Goal: Information Seeking & Learning: Learn about a topic

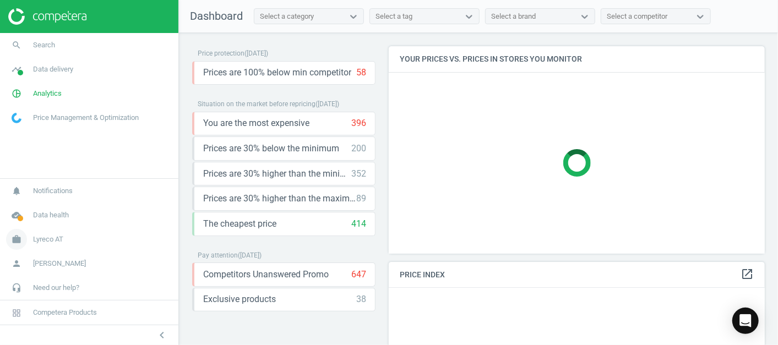
scroll to position [237, 386]
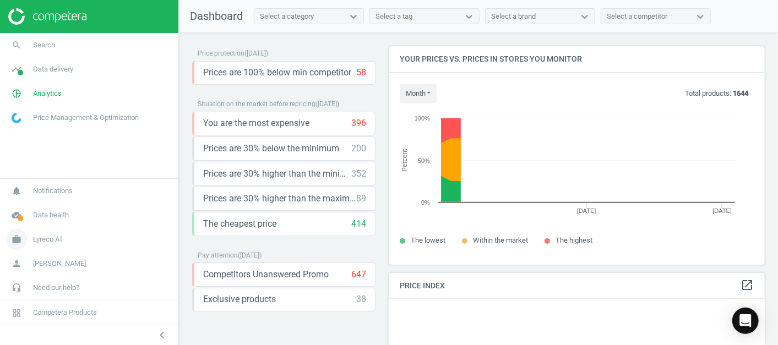
click at [51, 240] on span "Lyreco AT" at bounding box center [48, 240] width 30 height 10
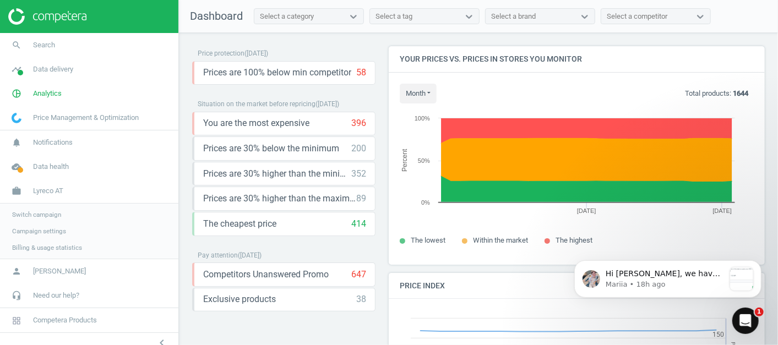
scroll to position [272, 386]
click at [52, 218] on span "Switch campaign" at bounding box center [36, 214] width 49 height 9
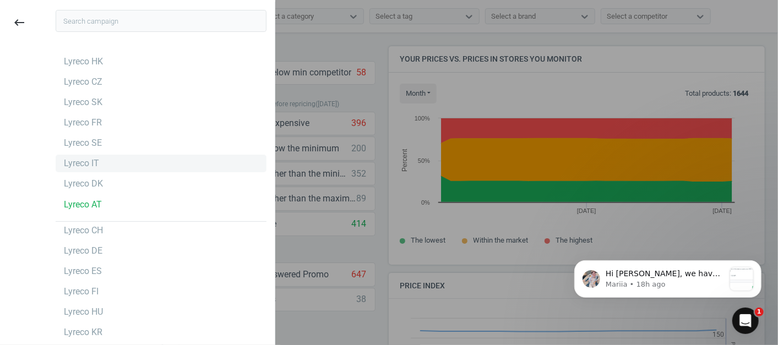
scroll to position [102, 0]
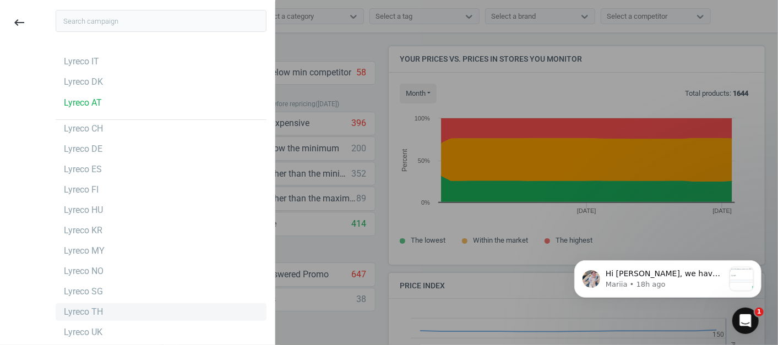
click at [100, 309] on div "Lyreco TH" at bounding box center [83, 312] width 39 height 12
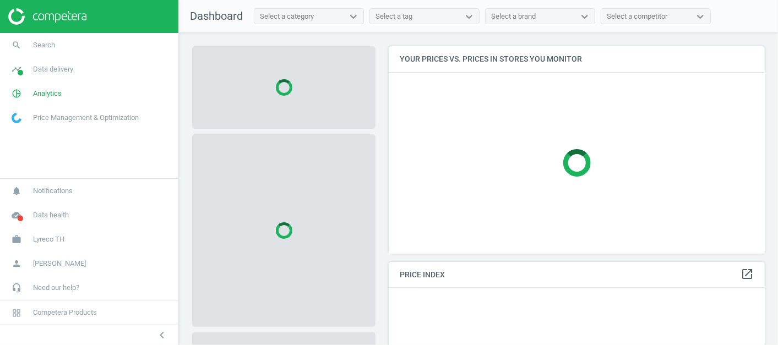
scroll to position [226, 386]
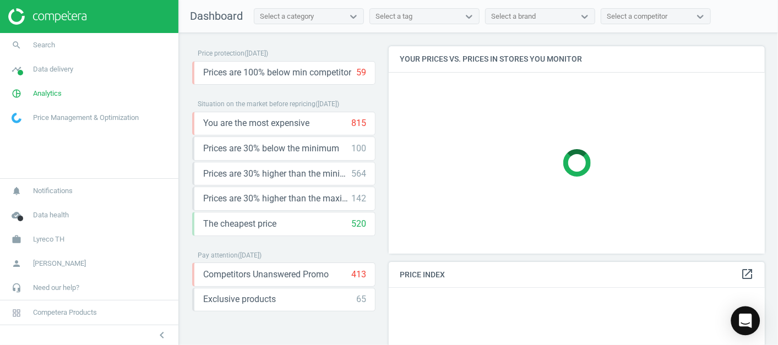
click at [753, 314] on div "Open Intercom Messenger" at bounding box center [745, 321] width 29 height 29
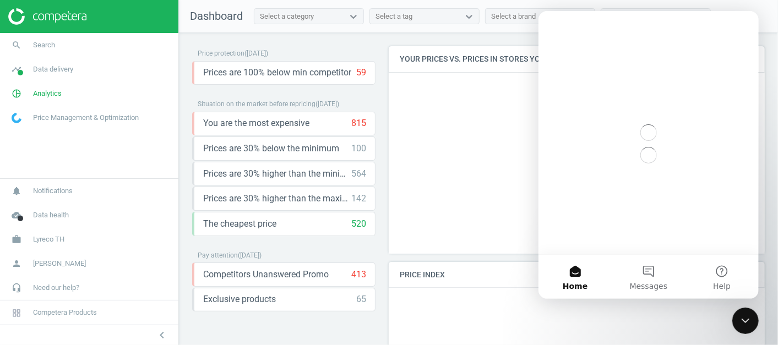
scroll to position [0, 0]
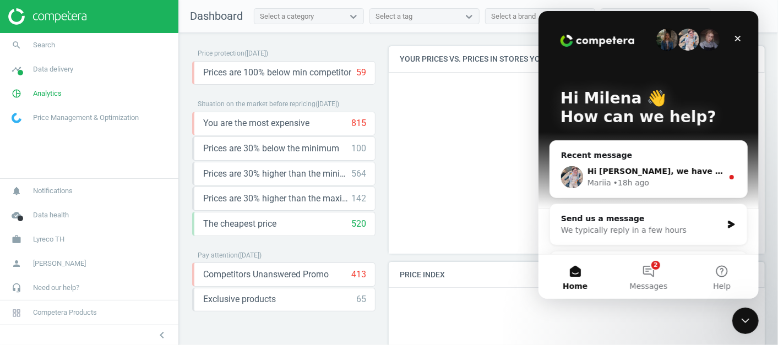
click at [659, 184] on div "Mariia • 18h ago" at bounding box center [654, 183] width 135 height 12
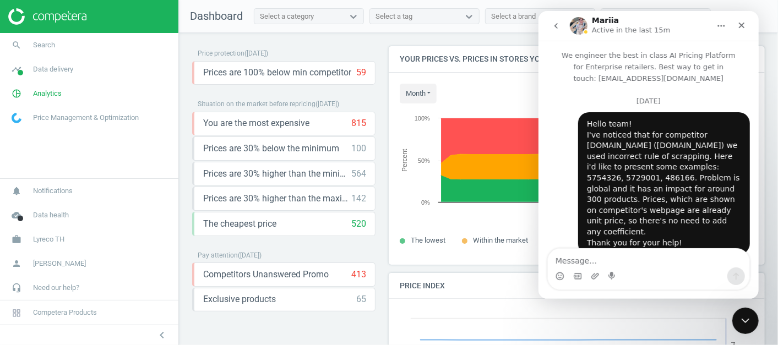
scroll to position [71, 0]
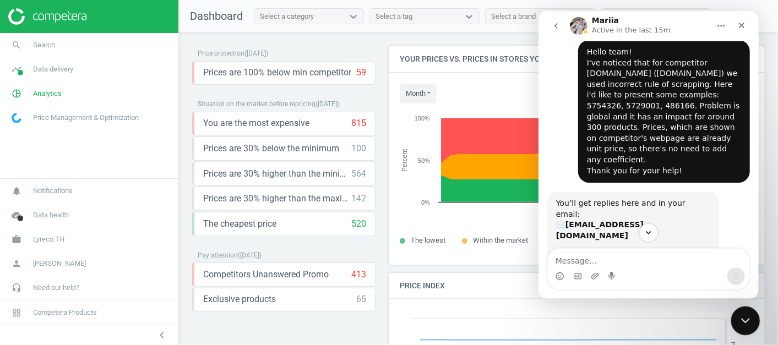
click at [751, 321] on div "Close Intercom Messenger" at bounding box center [744, 319] width 26 height 26
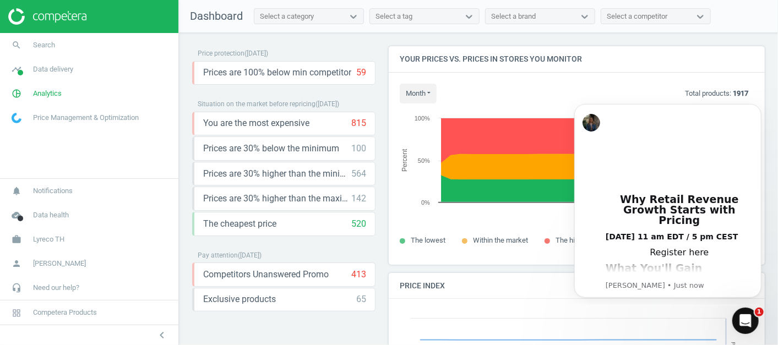
scroll to position [0, 0]
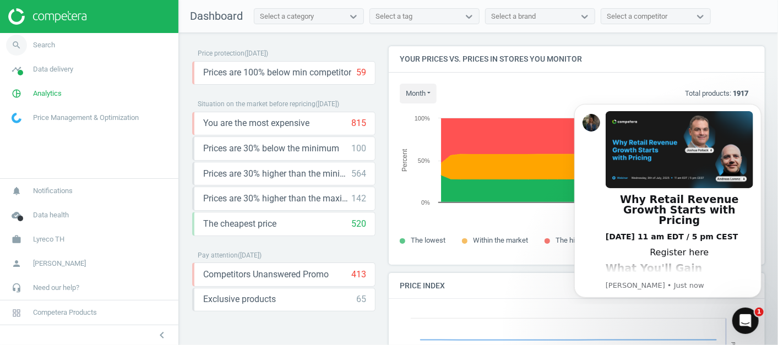
click at [74, 42] on link "search Search" at bounding box center [89, 45] width 178 height 24
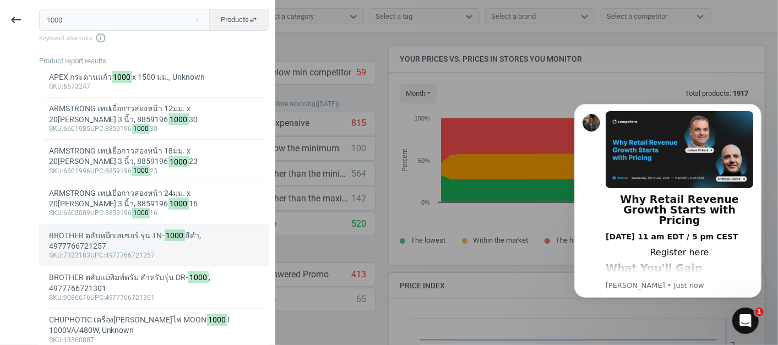
type input "1000"
click at [121, 245] on div "BROTHER ตลับหมึกเลเซอร์ รุ่น TN- 1000 สีดำ, 4977766721257" at bounding box center [154, 241] width 211 height 21
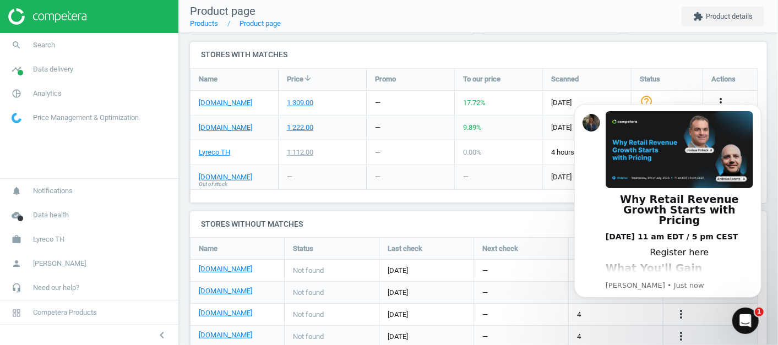
scroll to position [360, 0]
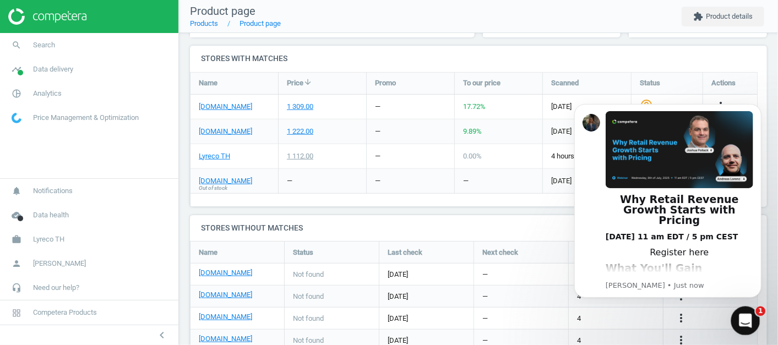
click at [747, 320] on icon "Open Intercom Messenger" at bounding box center [744, 320] width 18 height 18
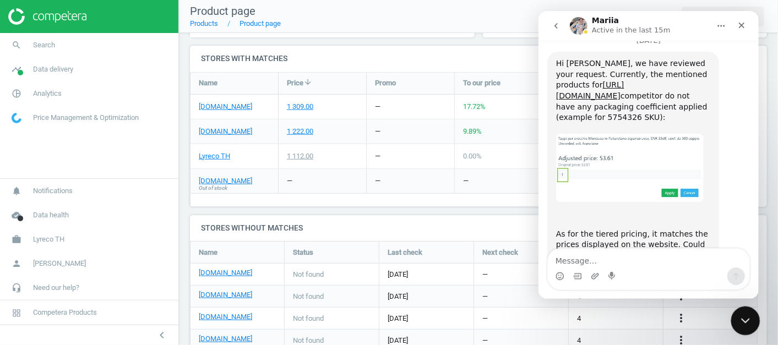
scroll to position [645, 0]
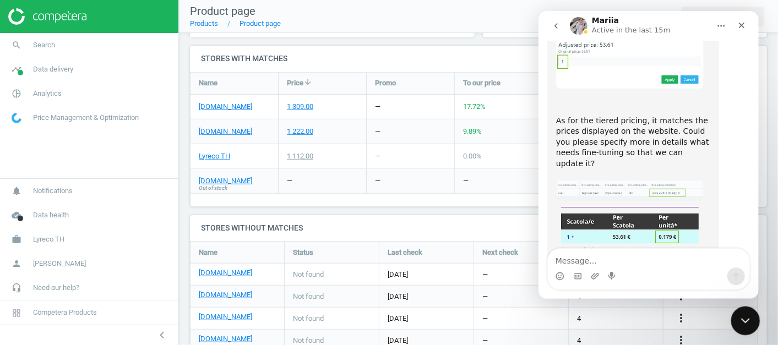
click at [745, 320] on icon "Close Intercom Messenger" at bounding box center [744, 319] width 8 height 4
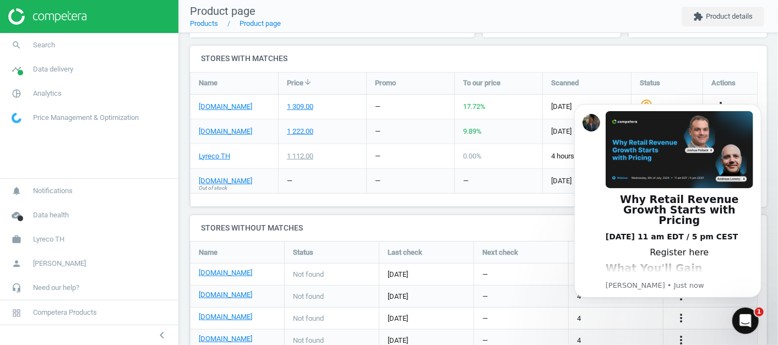
scroll to position [0, 0]
click at [758, 110] on icon "Dismiss notification" at bounding box center [758, 107] width 6 height 6
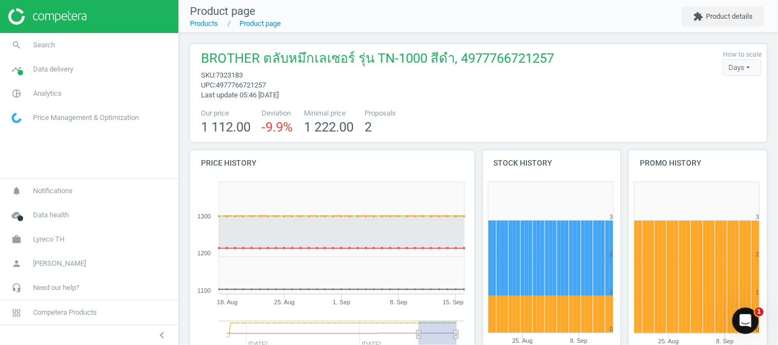
click at [227, 72] on span "7323183" at bounding box center [229, 75] width 27 height 8
copy span "7323183"
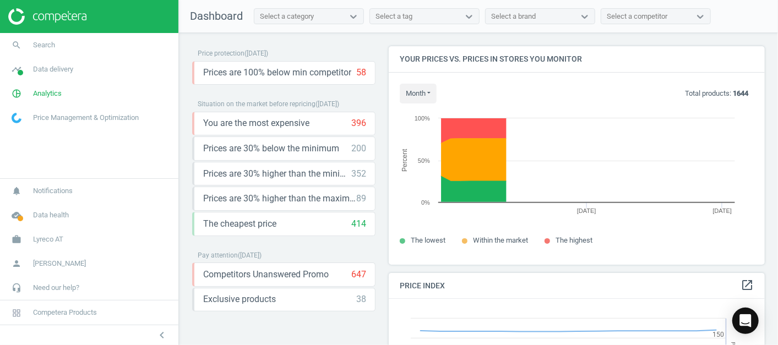
scroll to position [272, 386]
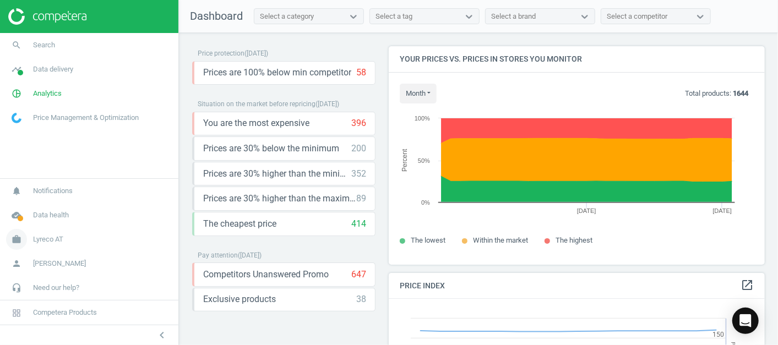
click at [60, 239] on span "Lyreco AT" at bounding box center [48, 240] width 30 height 10
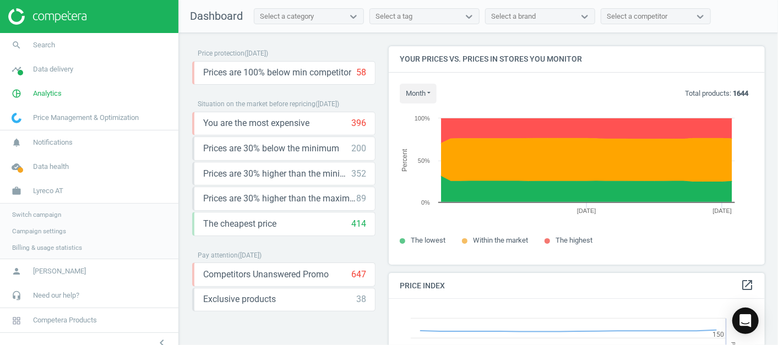
click at [37, 215] on span "Switch campaign" at bounding box center [36, 214] width 49 height 9
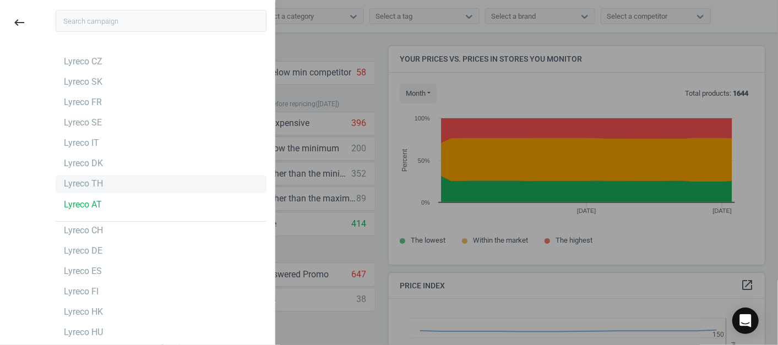
click at [87, 188] on div "Lyreco TH" at bounding box center [83, 184] width 39 height 12
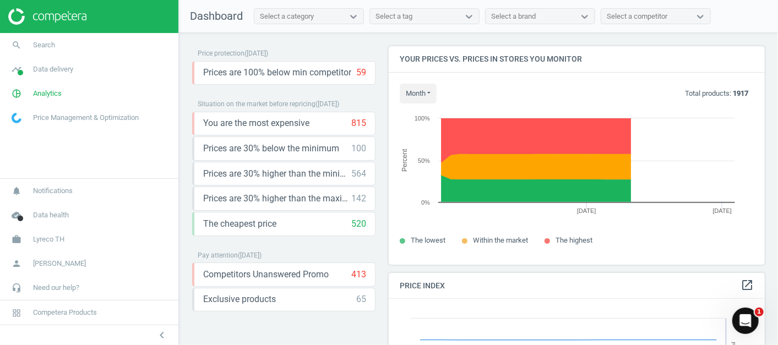
scroll to position [272, 386]
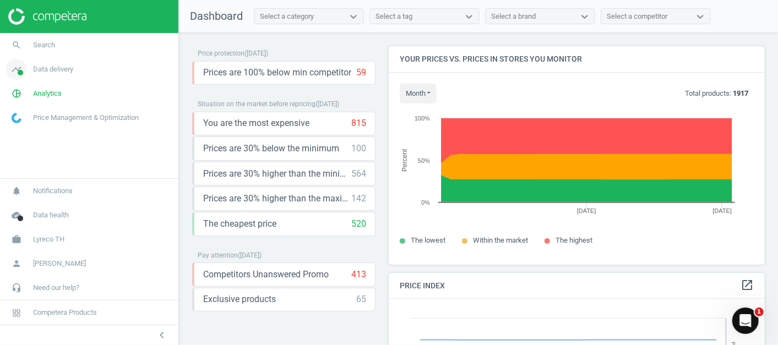
click at [64, 71] on span "Data delivery" at bounding box center [53, 69] width 40 height 10
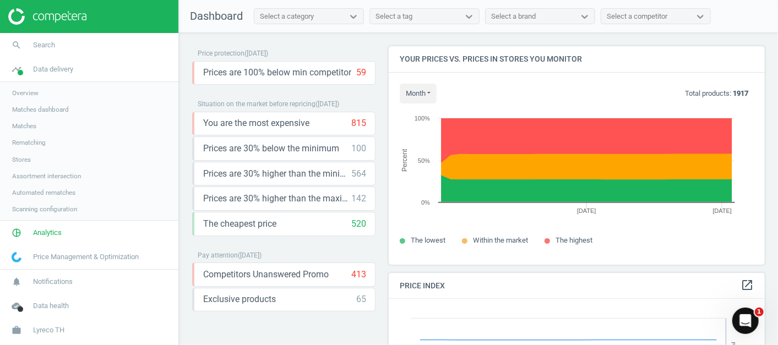
click at [22, 93] on span "Overview" at bounding box center [25, 93] width 26 height 9
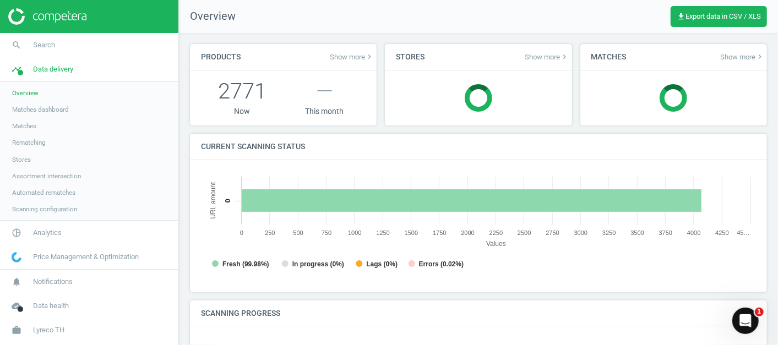
scroll to position [239, 565]
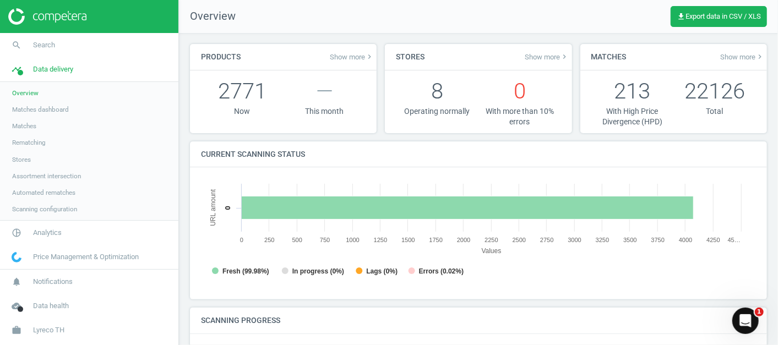
click at [20, 129] on span "Matches" at bounding box center [24, 126] width 24 height 9
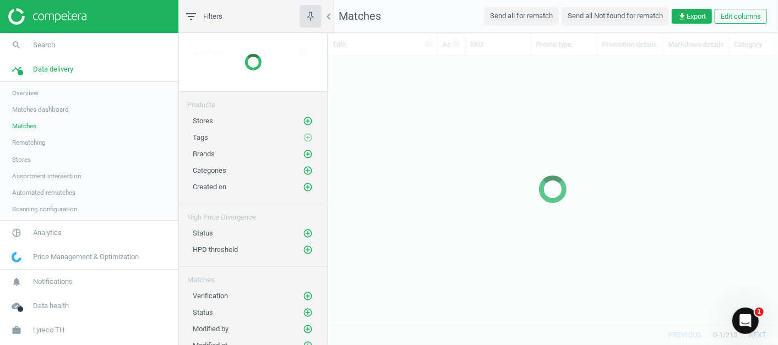
scroll to position [250, 441]
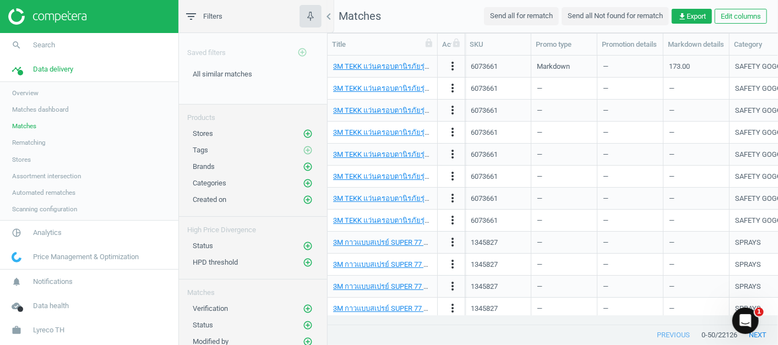
click at [14, 162] on span "Stores" at bounding box center [21, 159] width 19 height 9
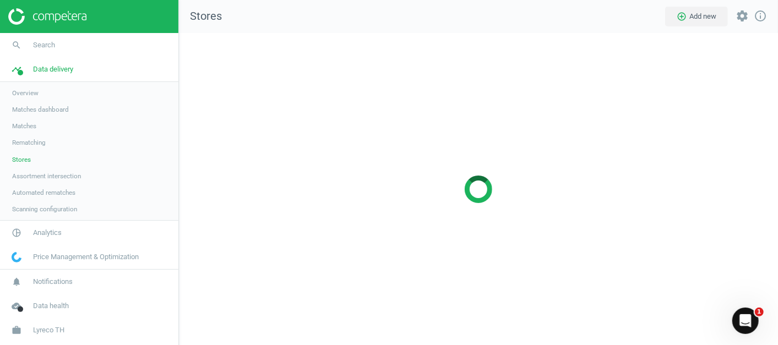
scroll to position [331, 618]
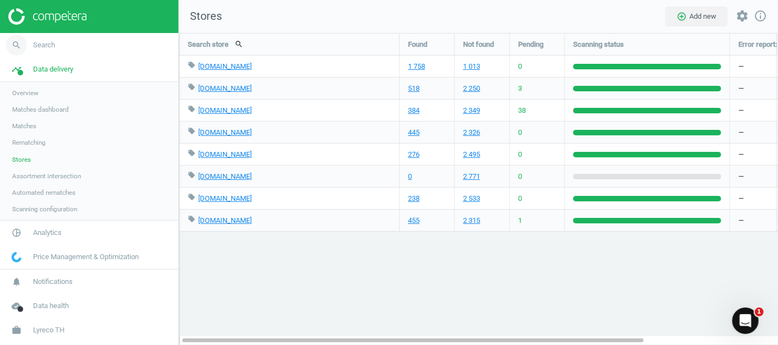
click at [29, 47] on span "search" at bounding box center [16, 45] width 33 height 24
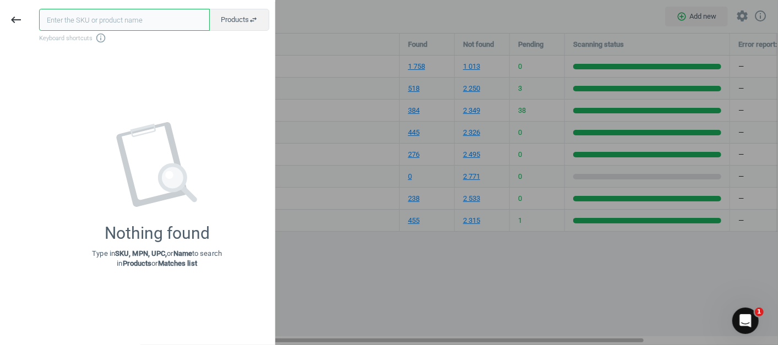
click at [93, 15] on input "text" at bounding box center [124, 20] width 171 height 22
paste input "7323183"
type input "7323183"
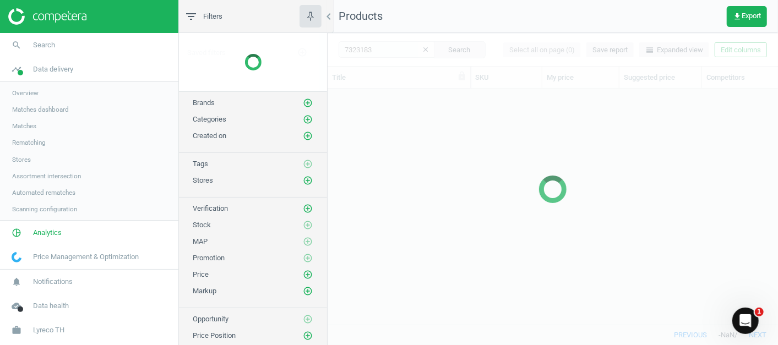
scroll to position [217, 441]
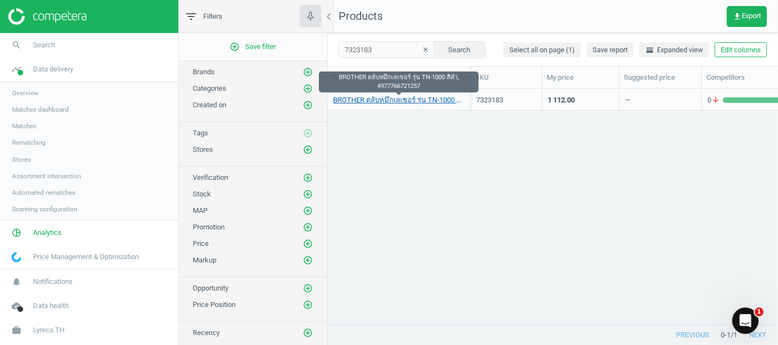
click at [399, 100] on link "BROTHER ตลับหมึกเลเซอร์ รุ่น TN-1000 สีดำ, 4977766721257" at bounding box center [399, 100] width 132 height 10
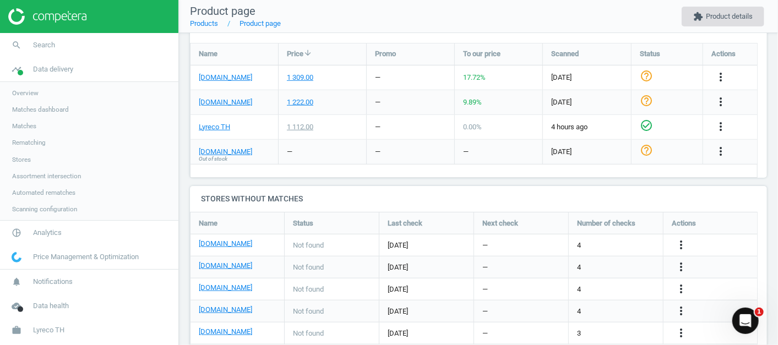
click at [712, 17] on button "extension Product details" at bounding box center [723, 17] width 83 height 20
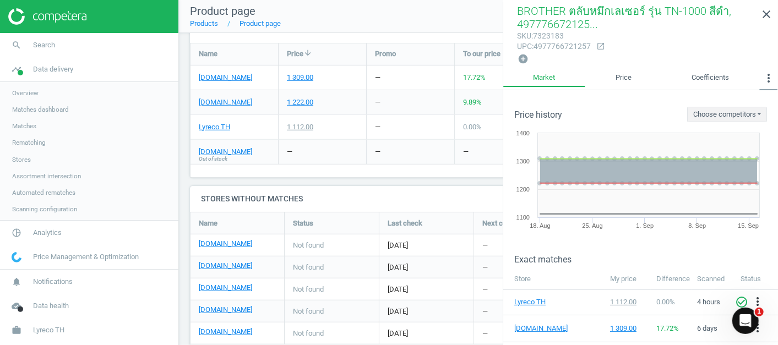
click at [772, 77] on icon "more_vert" at bounding box center [768, 78] width 13 height 13
click at [725, 102] on button "Similar matches" at bounding box center [742, 100] width 72 height 13
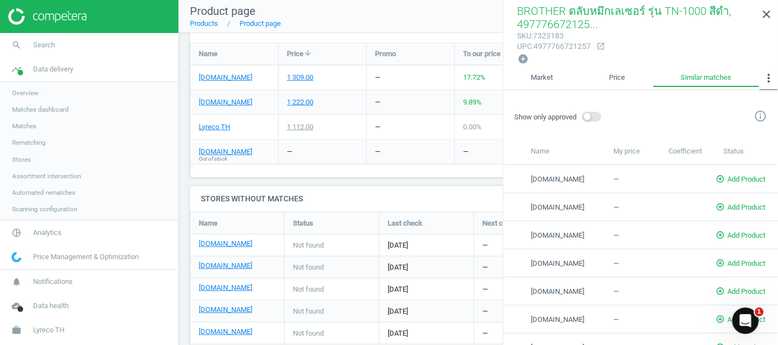
click at [766, 80] on icon "more_vert" at bounding box center [768, 78] width 13 height 13
click at [733, 104] on button "Coefficients" at bounding box center [743, 100] width 70 height 13
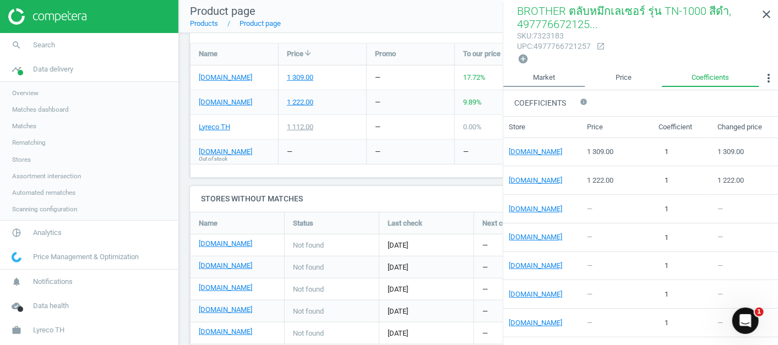
click at [533, 80] on link "Market" at bounding box center [544, 78] width 82 height 19
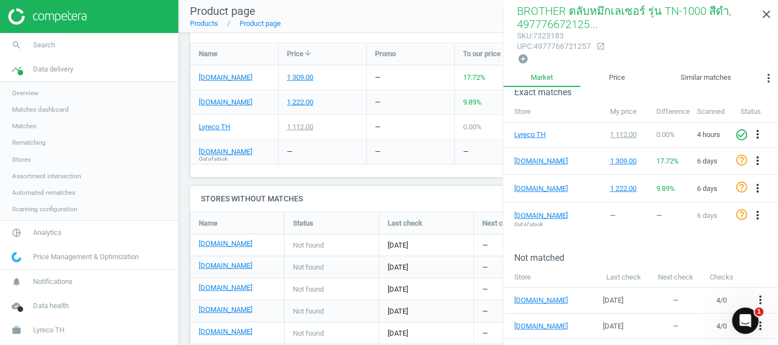
scroll to position [233, 0]
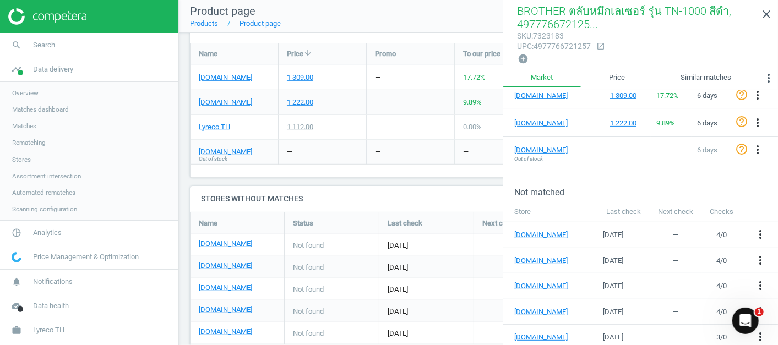
click at [456, 191] on h4 "Stores without matches" at bounding box center [478, 199] width 577 height 26
click at [762, 14] on icon "close" at bounding box center [766, 14] width 13 height 13
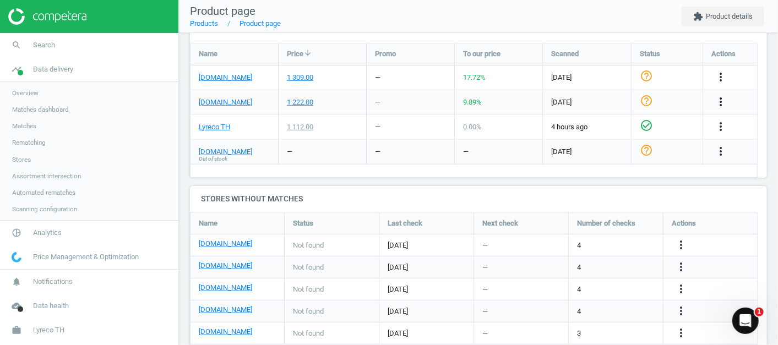
click at [719, 100] on icon "more_vert" at bounding box center [720, 101] width 13 height 13
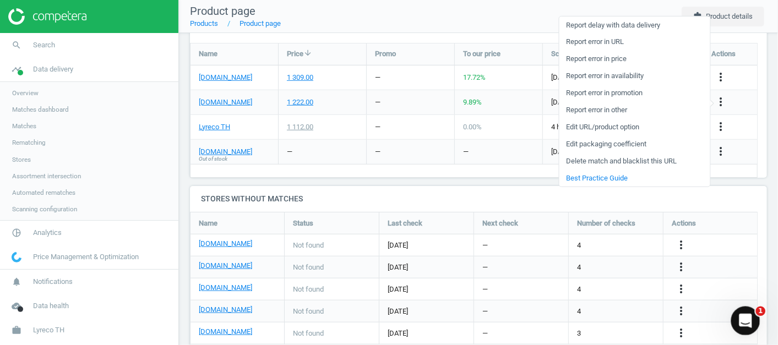
click at [750, 316] on icon "Open Intercom Messenger" at bounding box center [744, 320] width 18 height 18
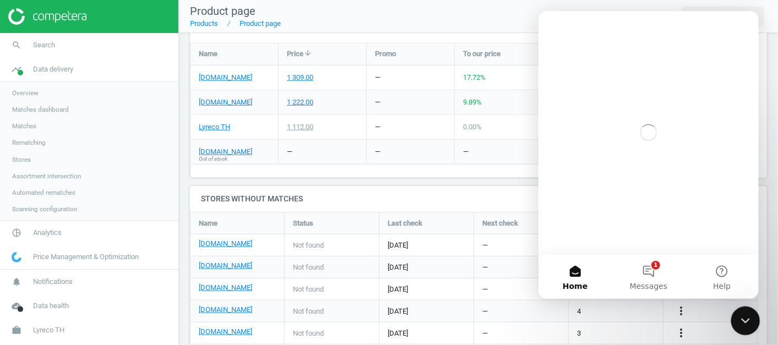
scroll to position [0, 0]
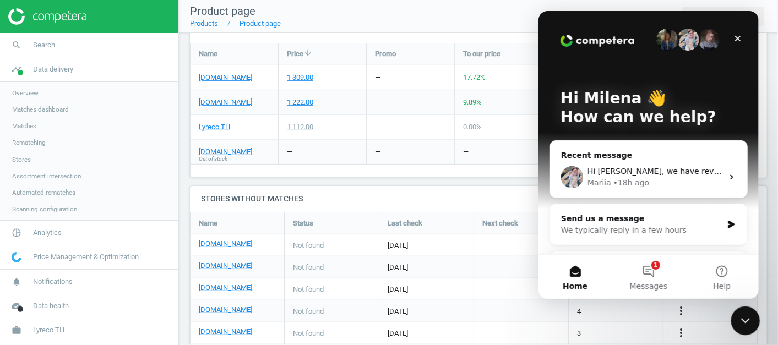
click at [750, 316] on icon "Close Intercom Messenger" at bounding box center [743, 319] width 13 height 13
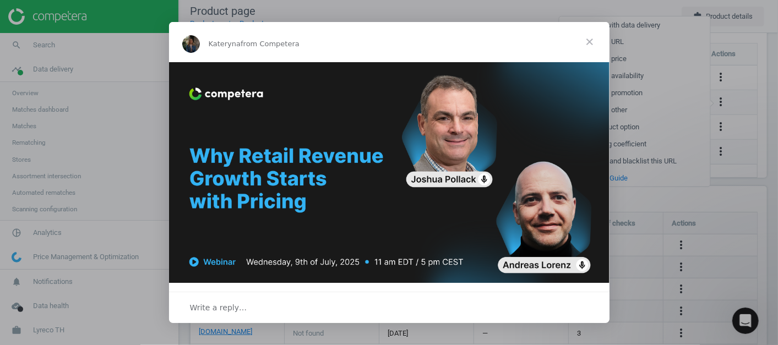
click at [594, 45] on span "Close" at bounding box center [590, 42] width 40 height 40
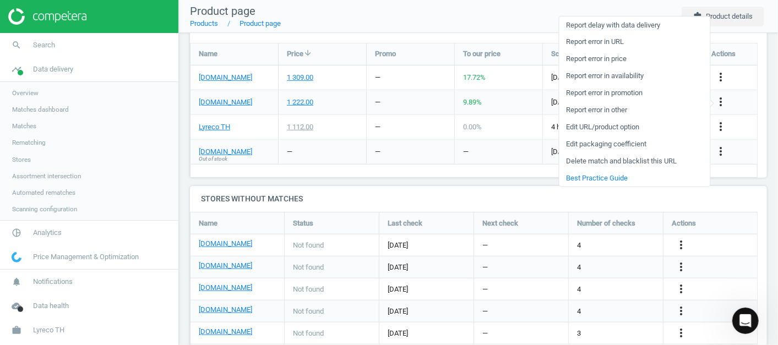
scroll to position [5, 5]
click at [42, 338] on link "work Lyreco TH" at bounding box center [89, 330] width 178 height 24
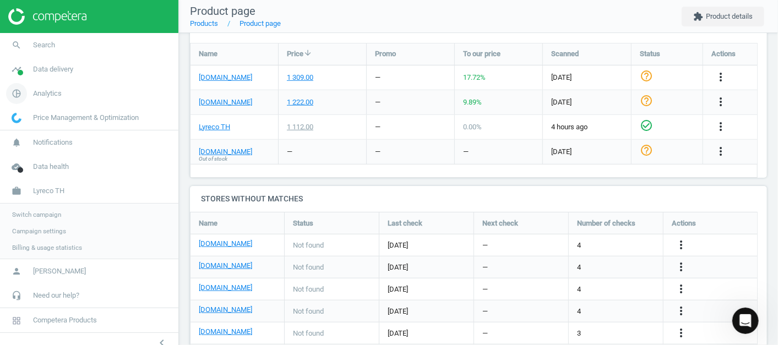
click at [53, 96] on span "Analytics" at bounding box center [47, 94] width 29 height 10
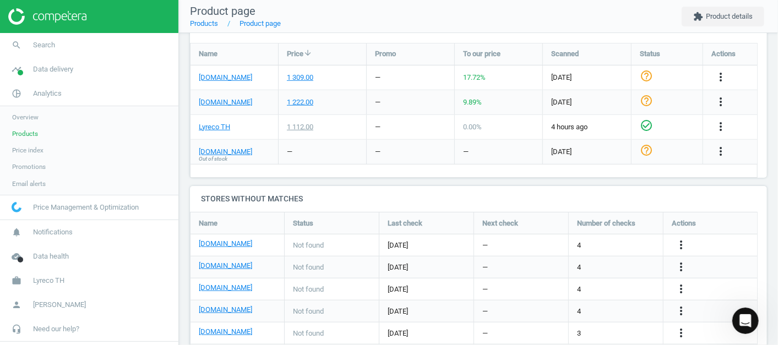
click at [23, 116] on span "Overview" at bounding box center [25, 117] width 26 height 9
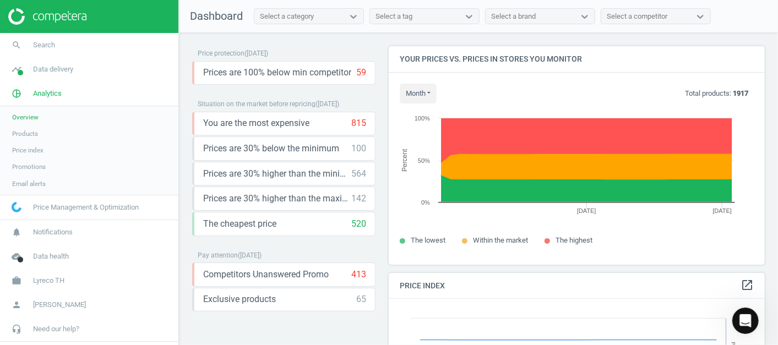
click at [24, 135] on span "Products" at bounding box center [25, 133] width 26 height 9
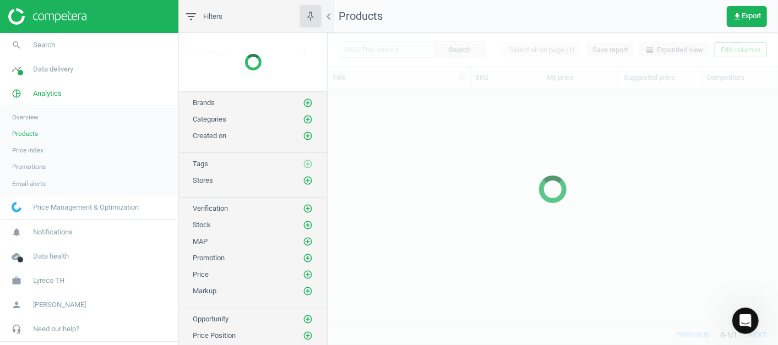
scroll to position [217, 441]
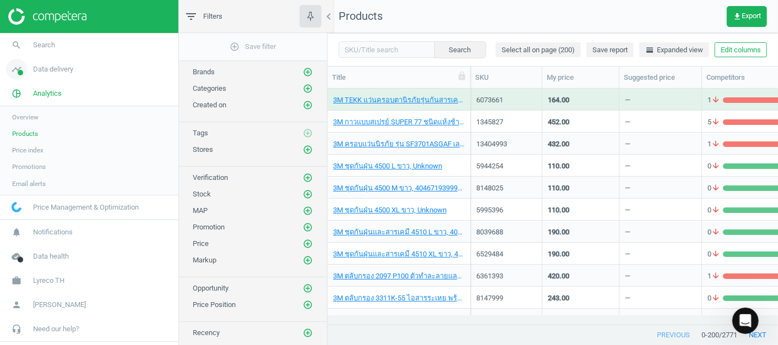
click at [56, 72] on span "Data delivery" at bounding box center [53, 69] width 40 height 10
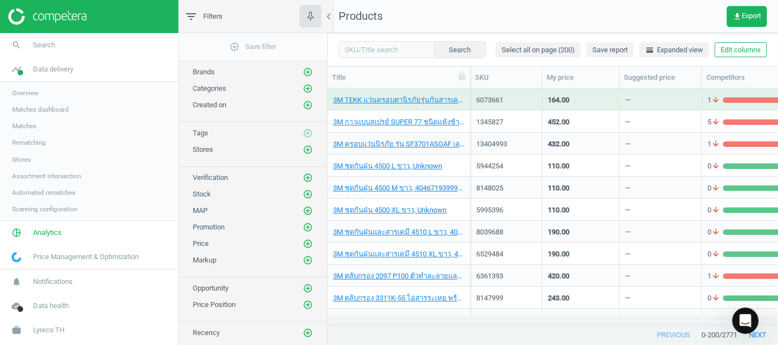
click at [20, 93] on span "Overview" at bounding box center [25, 93] width 26 height 9
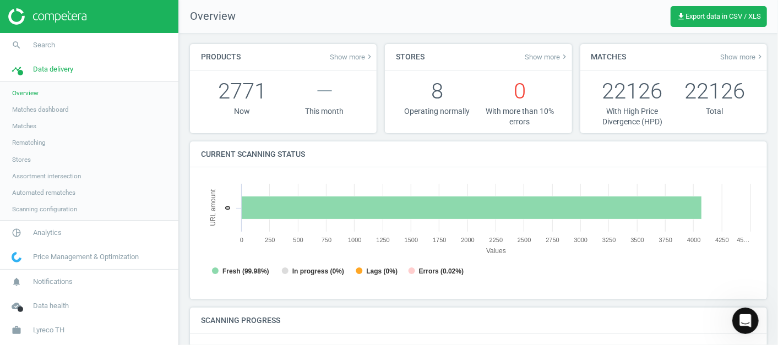
scroll to position [239, 565]
click at [34, 122] on span "Matches" at bounding box center [24, 126] width 24 height 9
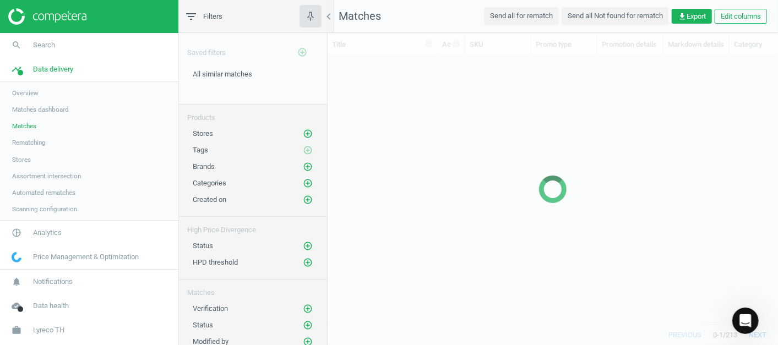
scroll to position [250, 441]
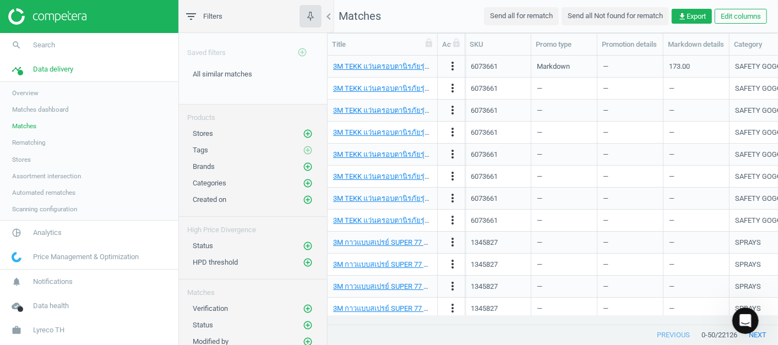
click at [37, 207] on span "Scanning configuration" at bounding box center [44, 209] width 65 height 9
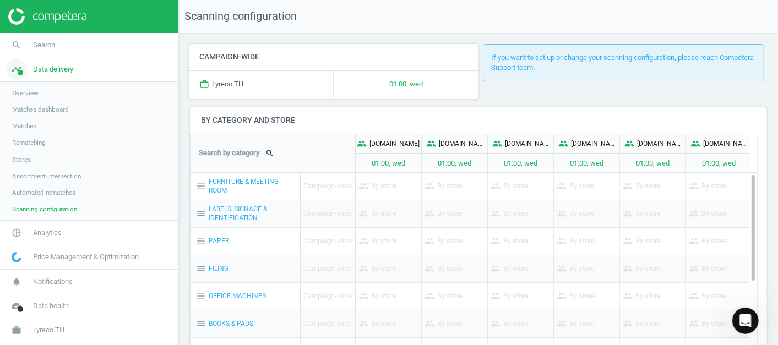
click at [104, 69] on link "timeline Data delivery" at bounding box center [89, 69] width 178 height 24
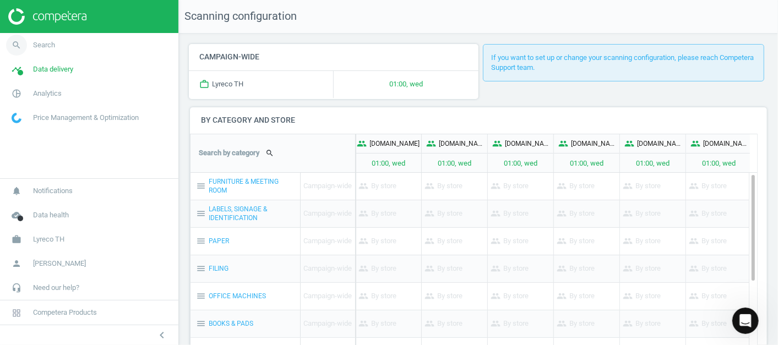
click at [59, 44] on link "search Search" at bounding box center [89, 45] width 178 height 24
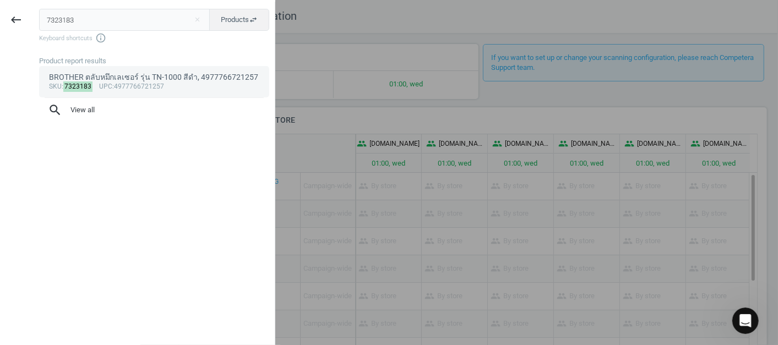
click at [100, 80] on div "BROTHER ตลับหมึกเลเซอร์ รุ่น TN-1000 สีดำ, 4977766721257" at bounding box center [154, 77] width 211 height 10
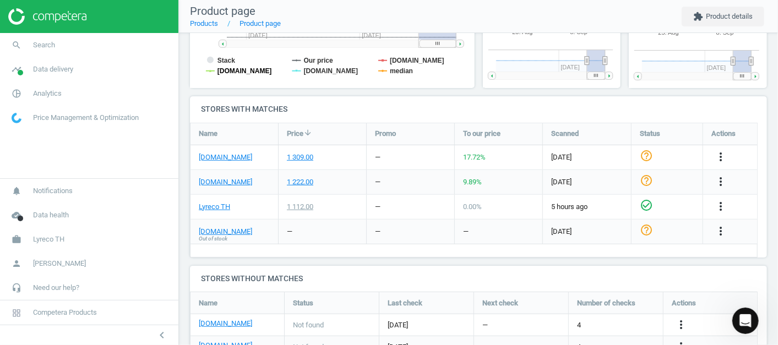
scroll to position [310, 0]
drag, startPoint x: 198, startPoint y: 112, endPoint x: 296, endPoint y: 118, distance: 97.7
click at [296, 118] on h4 "Stores with matches" at bounding box center [478, 109] width 577 height 26
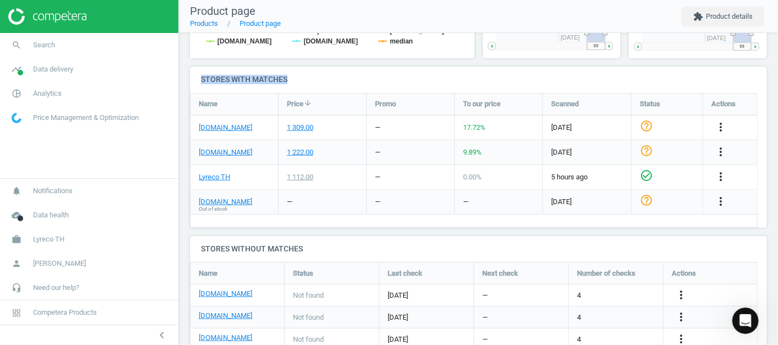
scroll to position [340, 0]
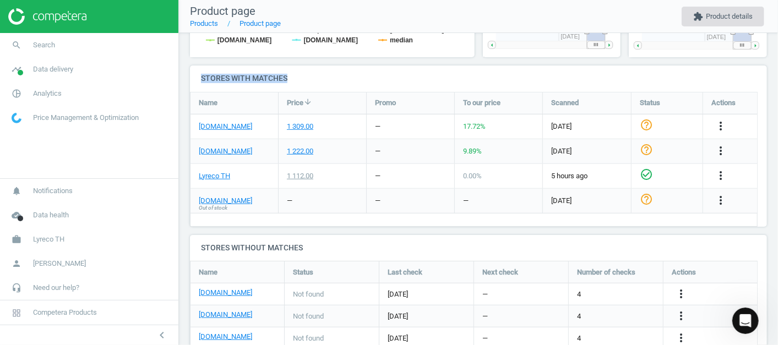
click at [714, 15] on button "extension Product details" at bounding box center [723, 17] width 83 height 20
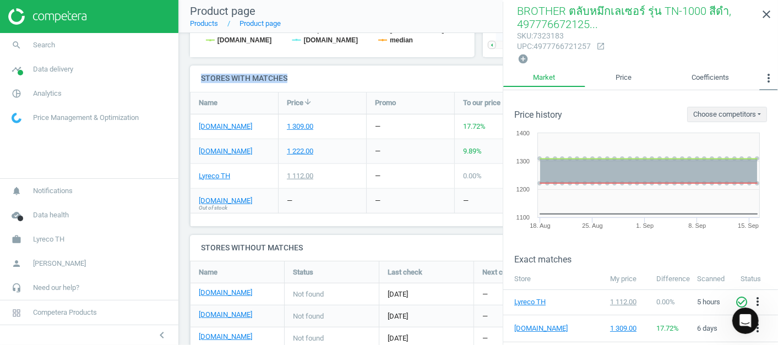
click at [767, 78] on icon "more_vert" at bounding box center [768, 78] width 13 height 13
click at [749, 98] on button "Similar matches" at bounding box center [742, 100] width 72 height 13
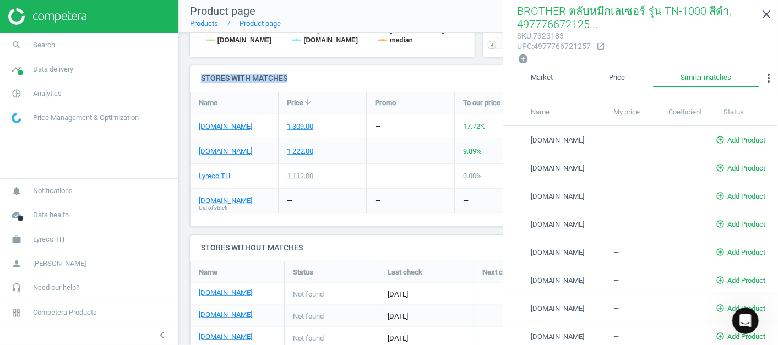
scroll to position [0, 0]
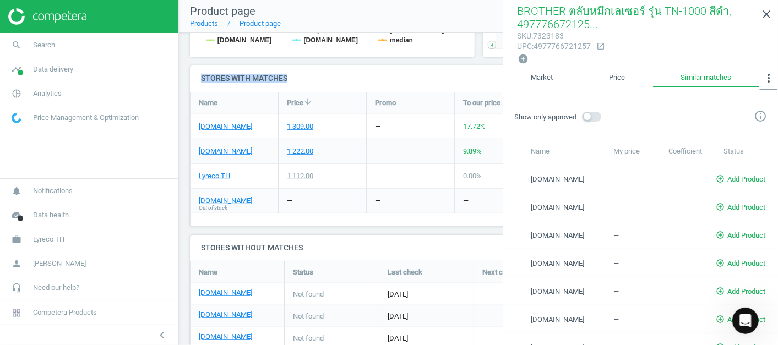
click at [766, 79] on icon "more_vert" at bounding box center [768, 78] width 13 height 13
click at [738, 100] on button "Coefficients" at bounding box center [743, 100] width 70 height 13
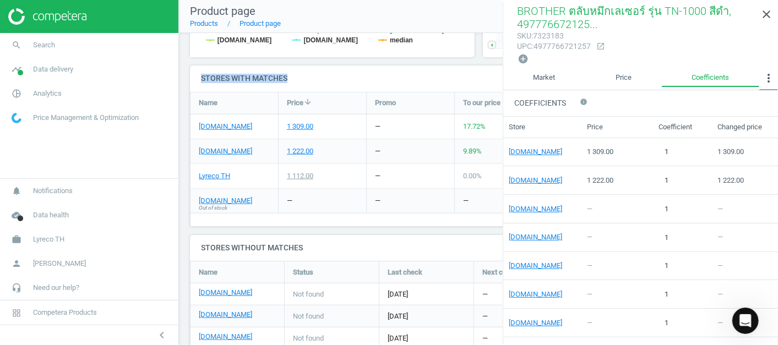
click at [764, 74] on icon "more_vert" at bounding box center [768, 78] width 13 height 13
click at [732, 139] on button "Custom data" at bounding box center [742, 140] width 72 height 13
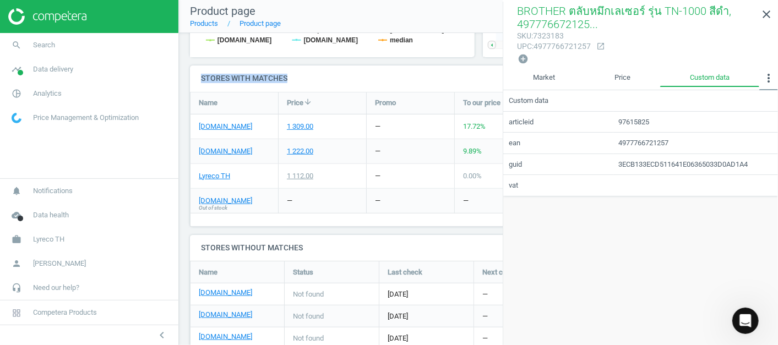
click at [761, 76] on button "more_vert" at bounding box center [768, 80] width 19 height 22
click at [730, 152] on button "Matches" at bounding box center [742, 154] width 72 height 13
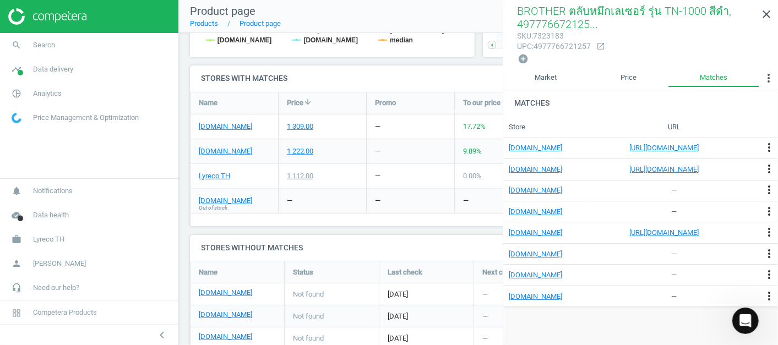
click at [308, 243] on h4 "Stores without matches" at bounding box center [478, 248] width 577 height 26
click at [773, 16] on icon "close" at bounding box center [766, 14] width 13 height 13
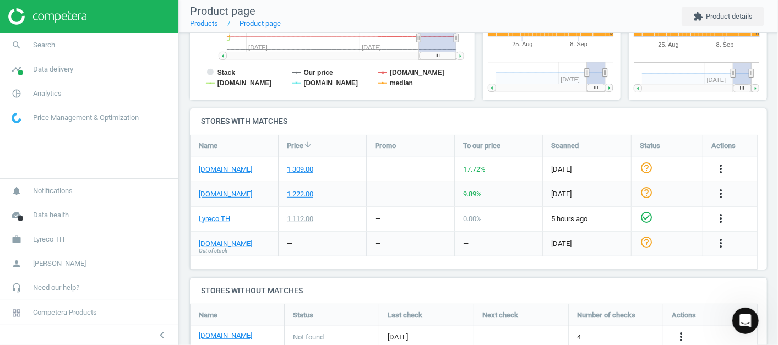
scroll to position [289, 0]
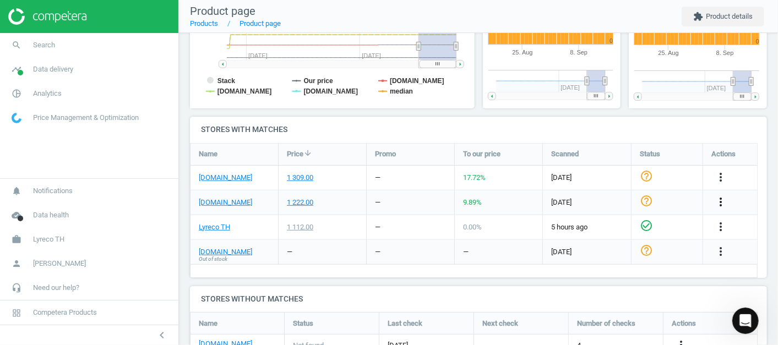
click at [723, 204] on icon "more_vert" at bounding box center [720, 202] width 13 height 13
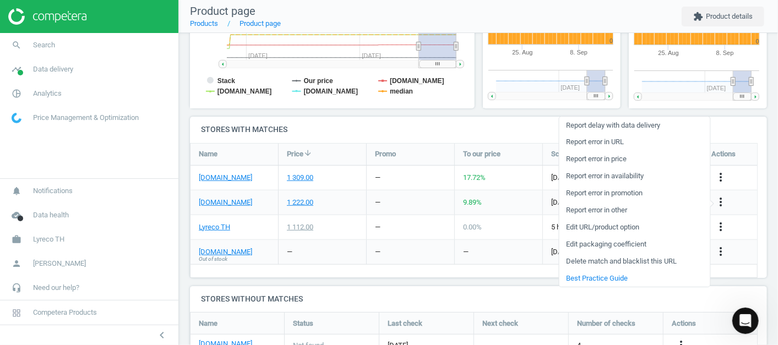
click at [283, 129] on h4 "Stores with matches" at bounding box center [478, 130] width 577 height 26
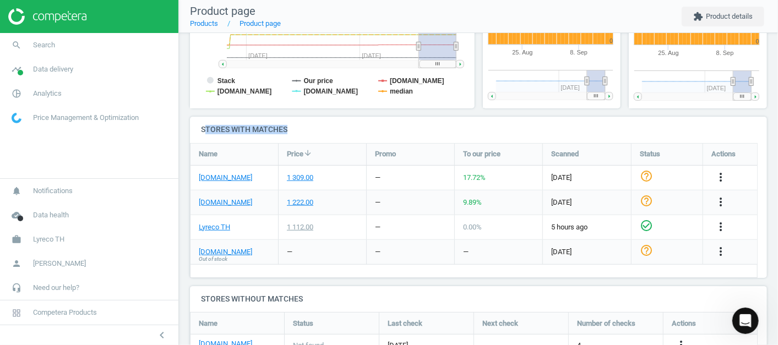
drag, startPoint x: 305, startPoint y: 128, endPoint x: 204, endPoint y: 129, distance: 100.8
click at [204, 129] on h4 "Stores with matches" at bounding box center [478, 130] width 577 height 26
click at [719, 200] on icon "more_vert" at bounding box center [720, 202] width 13 height 13
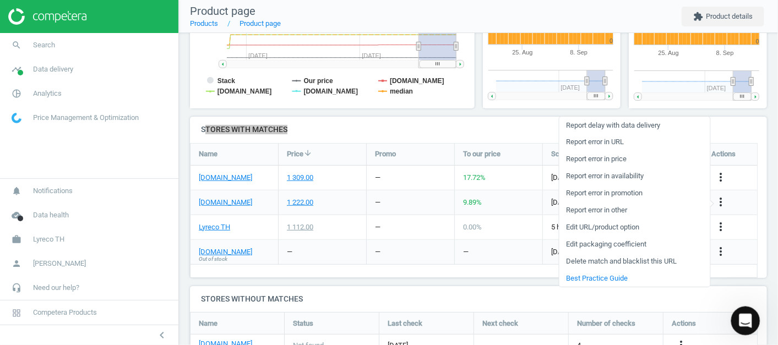
drag, startPoint x: 741, startPoint y: 319, endPoint x: 753, endPoint y: 319, distance: 12.1
click at [753, 319] on div "Open Intercom Messenger" at bounding box center [744, 319] width 36 height 36
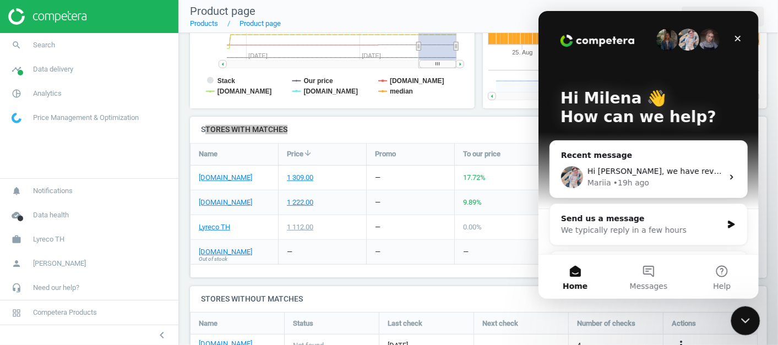
click at [744, 317] on icon "Close Intercom Messenger" at bounding box center [743, 319] width 13 height 13
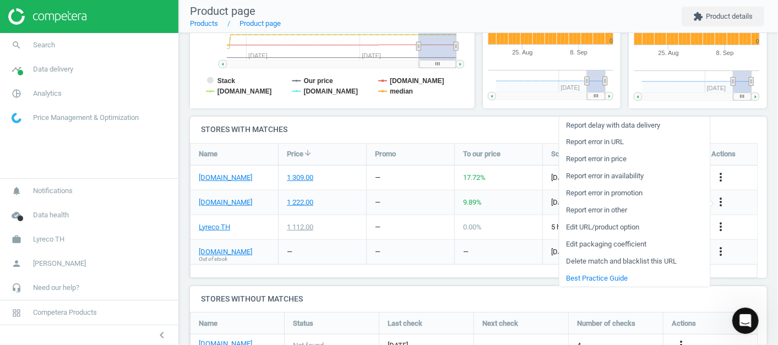
click at [711, 296] on h4 "Stores without matches" at bounding box center [478, 299] width 577 height 26
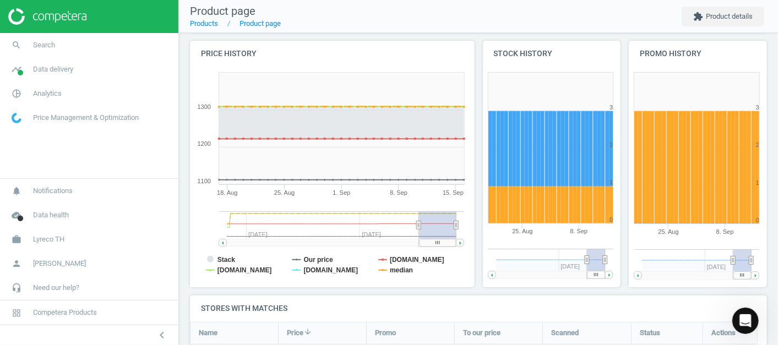
scroll to position [108, 0]
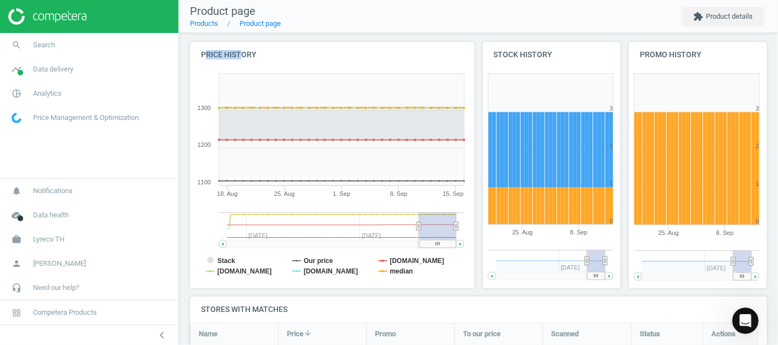
drag, startPoint x: 204, startPoint y: 51, endPoint x: 240, endPoint y: 52, distance: 35.8
click at [240, 52] on h4 "Price history" at bounding box center [332, 55] width 285 height 26
drag, startPoint x: 240, startPoint y: 52, endPoint x: 187, endPoint y: 52, distance: 52.3
click at [187, 52] on div "Price history Created with Highstock 6.2.0 Stack Our price officework.co.th ofm…" at bounding box center [332, 169] width 293 height 255
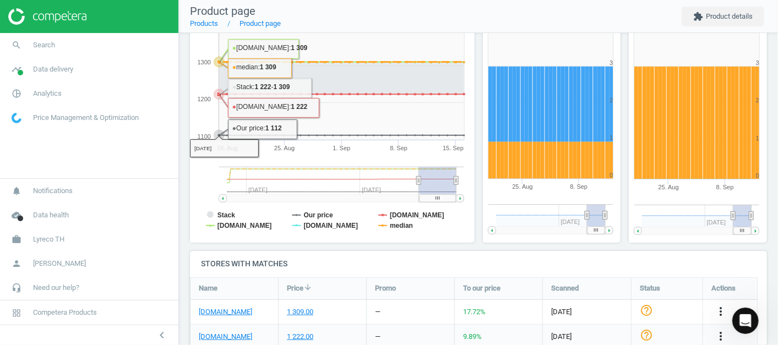
scroll to position [155, 0]
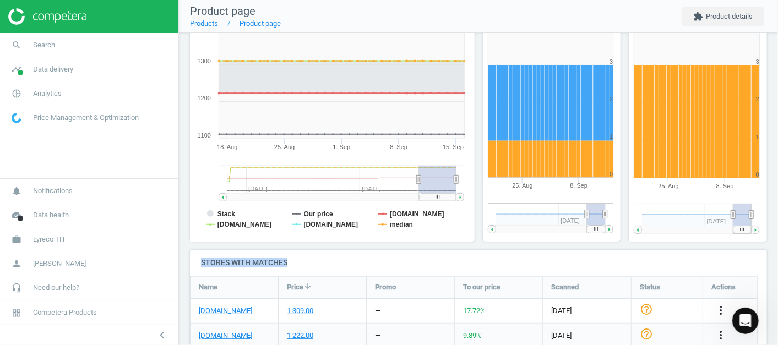
drag, startPoint x: 198, startPoint y: 263, endPoint x: 330, endPoint y: 263, distance: 132.7
click at [330, 263] on h4 "Stores with matches" at bounding box center [478, 263] width 577 height 26
drag, startPoint x: 330, startPoint y: 263, endPoint x: 235, endPoint y: 262, distance: 95.8
click at [235, 262] on h4 "Stores with matches" at bounding box center [478, 263] width 577 height 26
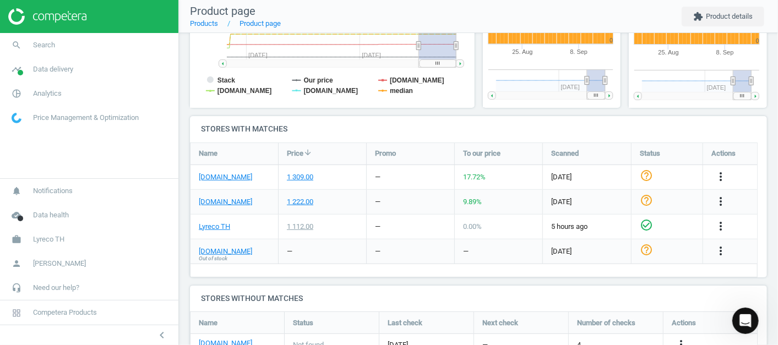
scroll to position [290, 0]
click at [720, 200] on icon "more_vert" at bounding box center [720, 200] width 13 height 13
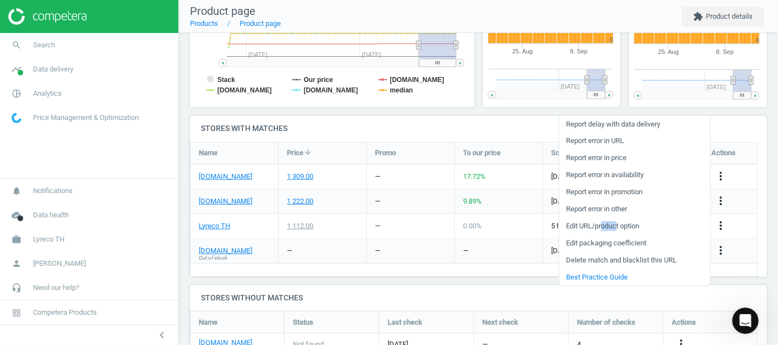
drag, startPoint x: 603, startPoint y: 224, endPoint x: 618, endPoint y: 224, distance: 14.9
click at [618, 224] on link "Edit URL/product option" at bounding box center [634, 226] width 151 height 17
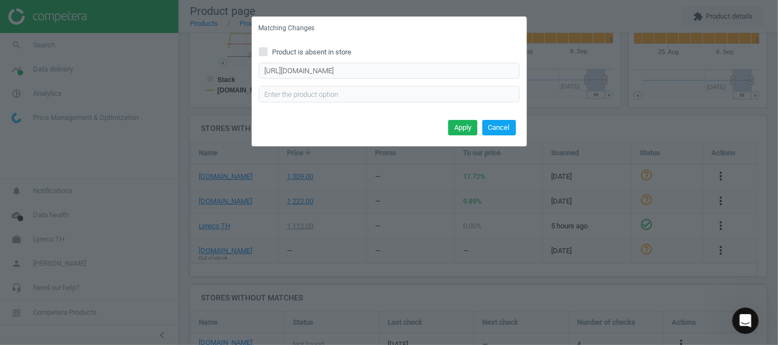
click at [496, 127] on button "Cancel" at bounding box center [499, 127] width 34 height 15
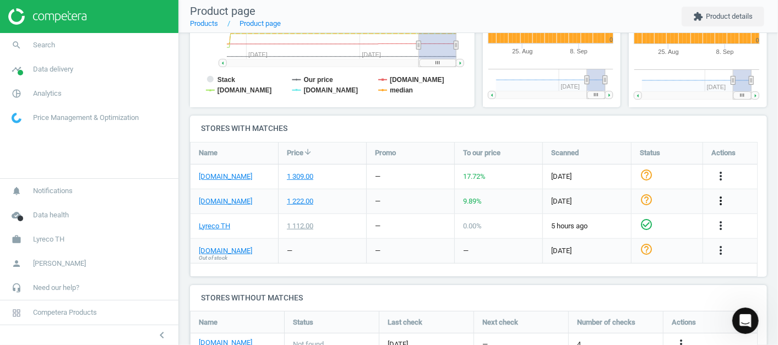
click at [721, 203] on icon "more_vert" at bounding box center [720, 200] width 13 height 13
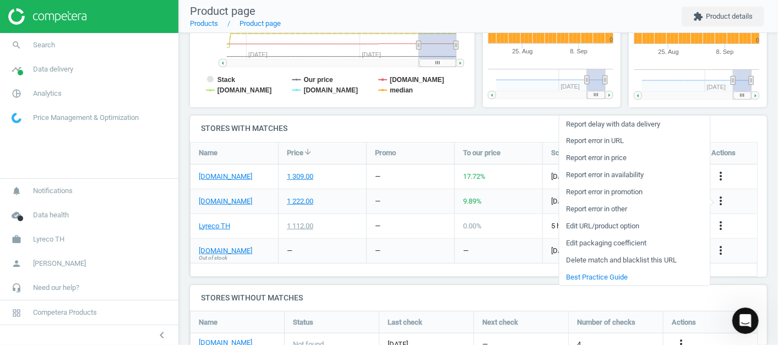
click at [502, 123] on h4 "Stores with matches" at bounding box center [478, 129] width 577 height 26
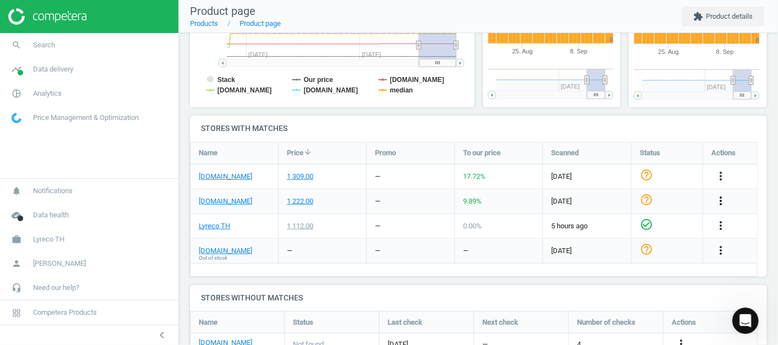
click at [719, 199] on icon "more_vert" at bounding box center [720, 200] width 13 height 13
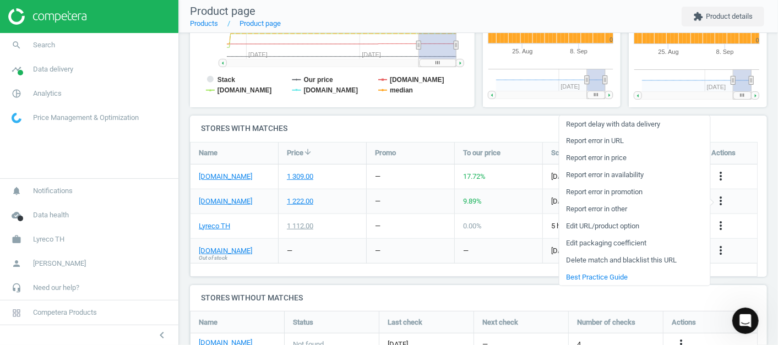
click at [500, 126] on h4 "Stores with matches" at bounding box center [478, 129] width 577 height 26
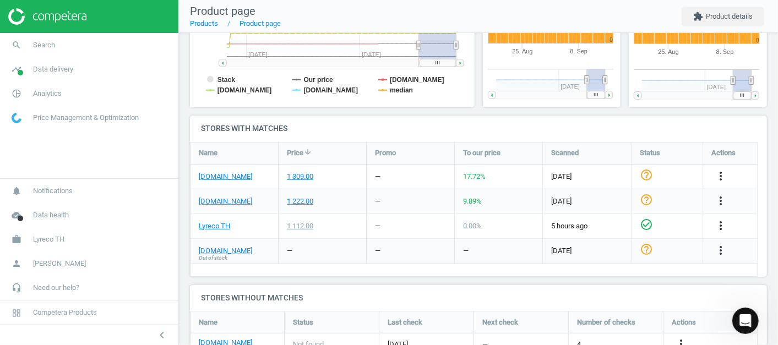
click at [55, 14] on img at bounding box center [47, 16] width 78 height 17
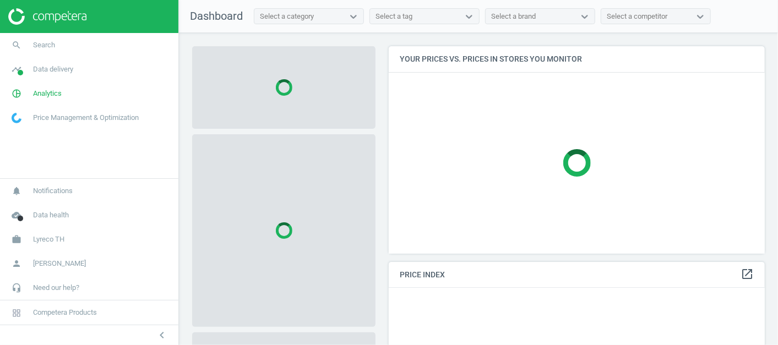
scroll to position [226, 386]
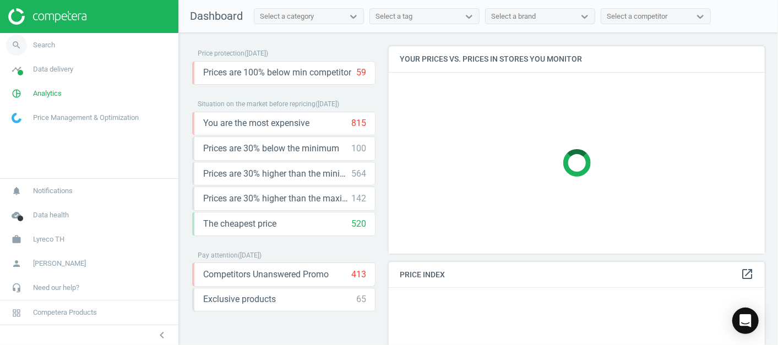
click at [44, 53] on link "search Search" at bounding box center [89, 45] width 178 height 24
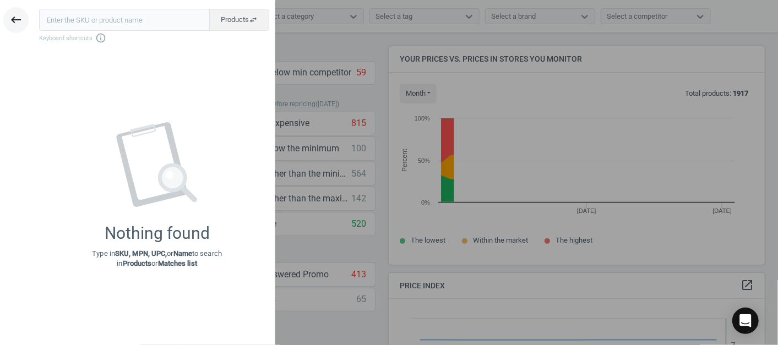
scroll to position [237, 386]
click at [21, 22] on icon "keyboard_backspace" at bounding box center [15, 19] width 13 height 13
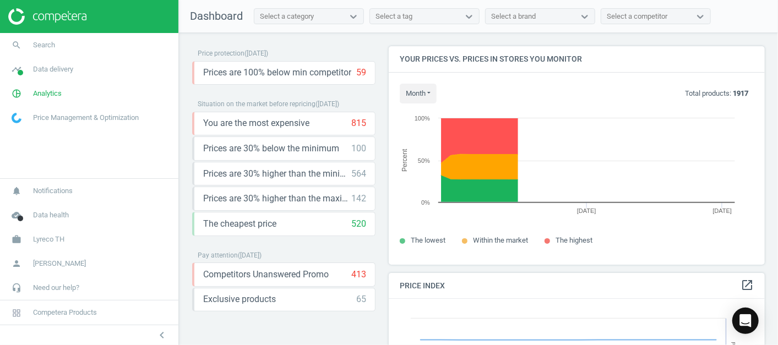
scroll to position [272, 386]
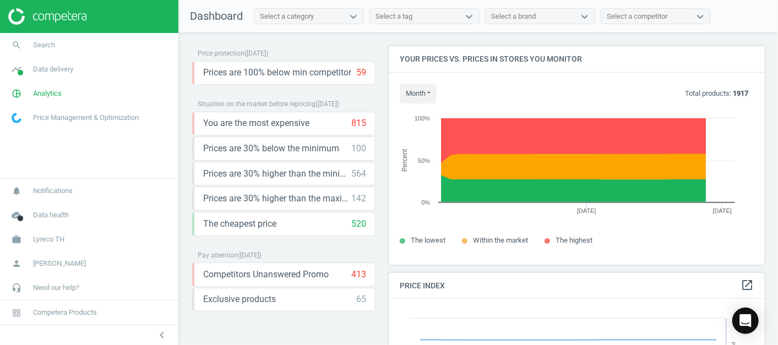
click at [75, 16] on img at bounding box center [47, 16] width 78 height 17
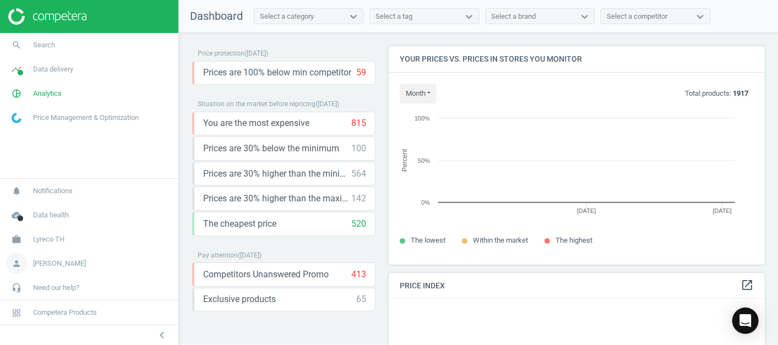
scroll to position [237, 386]
click at [60, 267] on span "[PERSON_NAME]" at bounding box center [59, 264] width 53 height 10
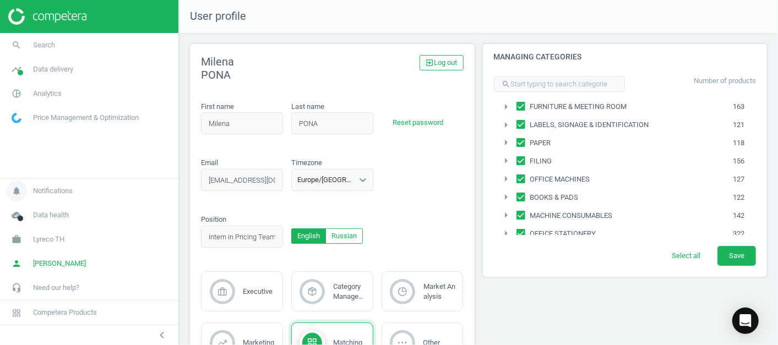
click at [60, 192] on span "Notifications" at bounding box center [53, 191] width 40 height 10
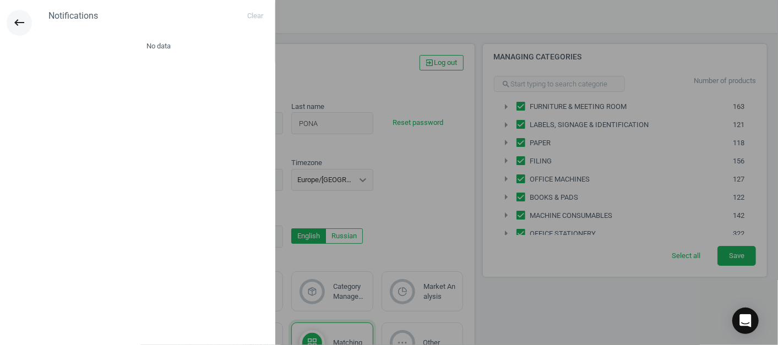
click at [25, 20] on icon "keyboard_backspace" at bounding box center [19, 22] width 13 height 13
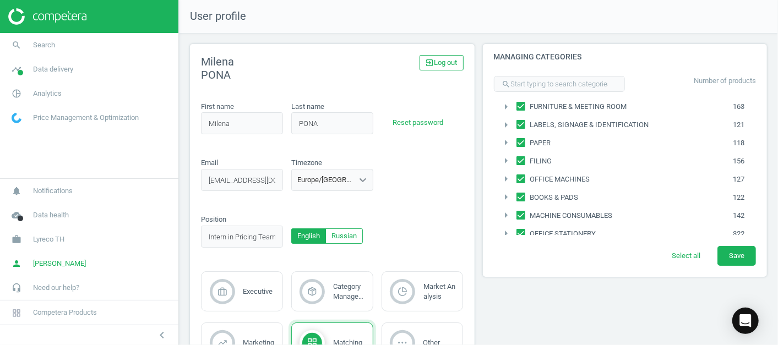
click at [55, 127] on link "Price Management & Optimization" at bounding box center [89, 118] width 178 height 24
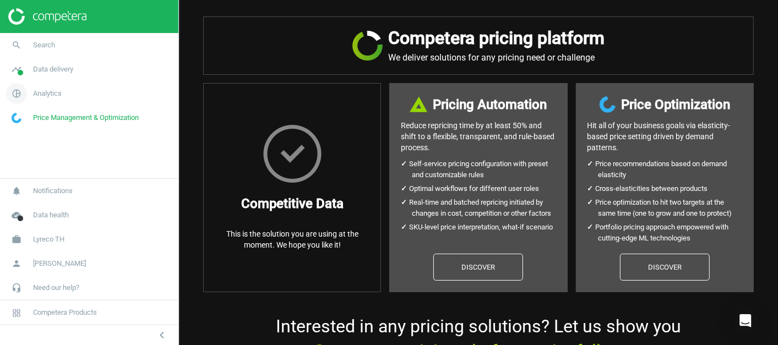
click at [52, 89] on span "Analytics" at bounding box center [47, 94] width 29 height 10
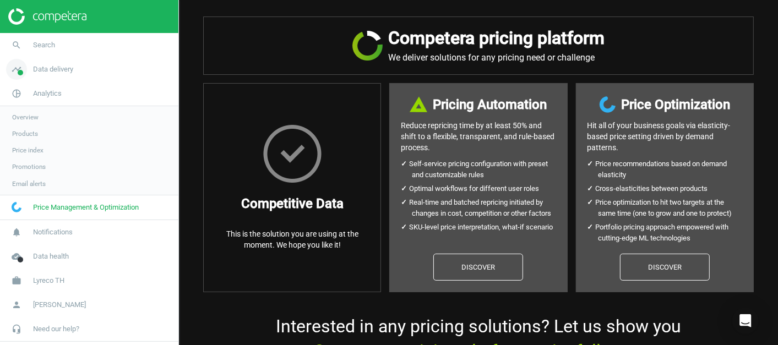
click at [59, 63] on link "timeline Data delivery" at bounding box center [89, 69] width 178 height 24
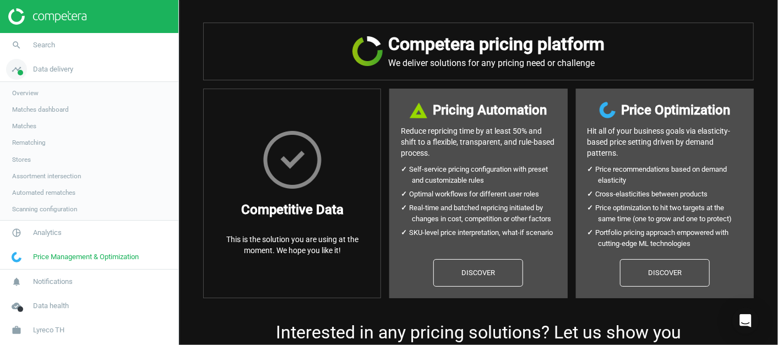
click at [70, 57] on link "timeline Data delivery" at bounding box center [89, 69] width 178 height 24
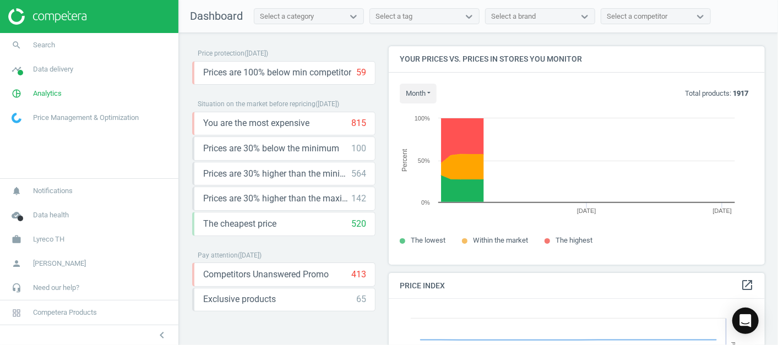
scroll to position [272, 386]
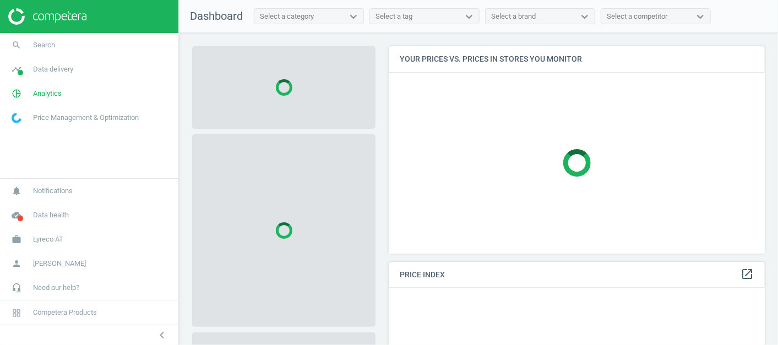
scroll to position [226, 386]
